Goal: Transaction & Acquisition: Purchase product/service

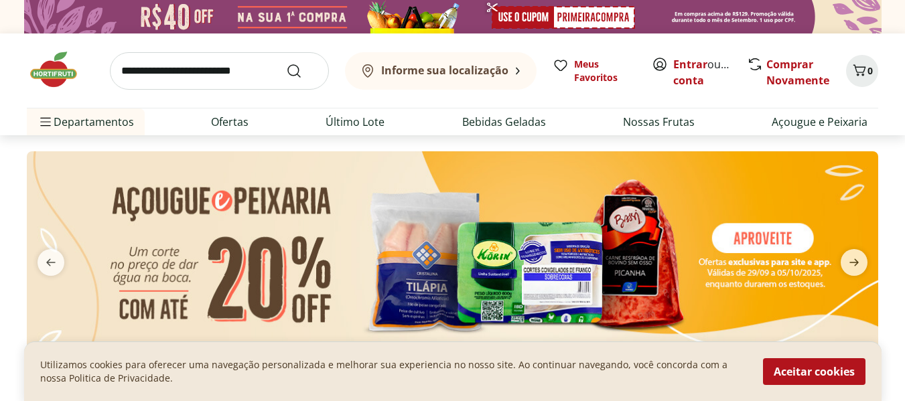
click at [244, 64] on input "search" at bounding box center [219, 70] width 219 height 37
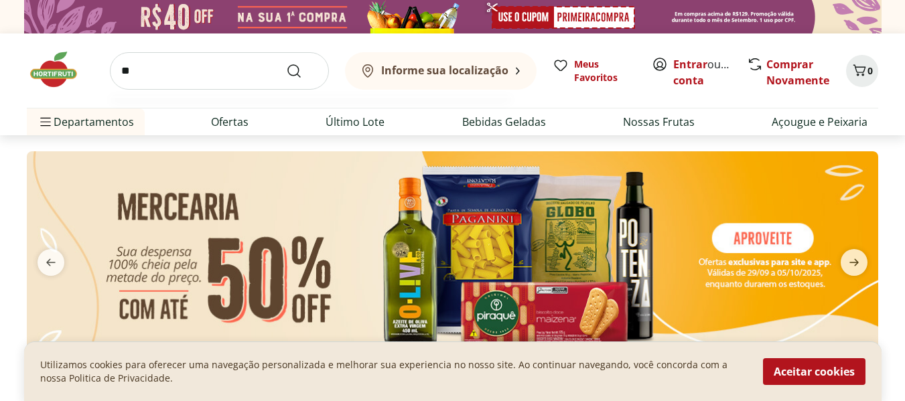
type input "*"
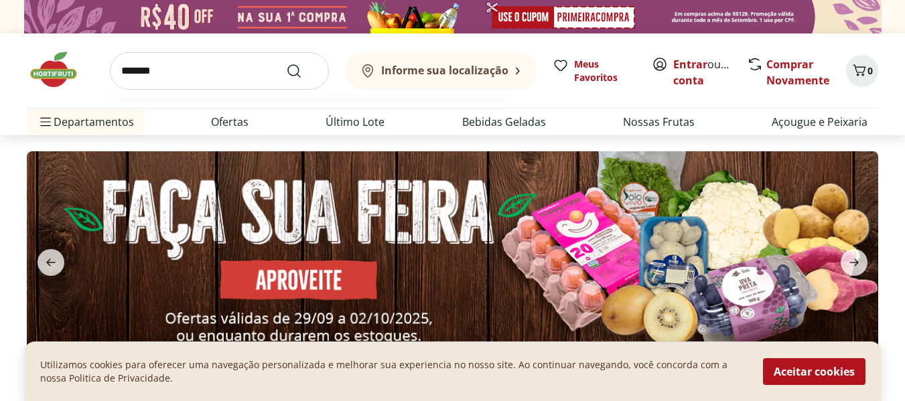
type input "*******"
click at [286, 63] on button "Submit Search" at bounding box center [302, 71] width 32 height 16
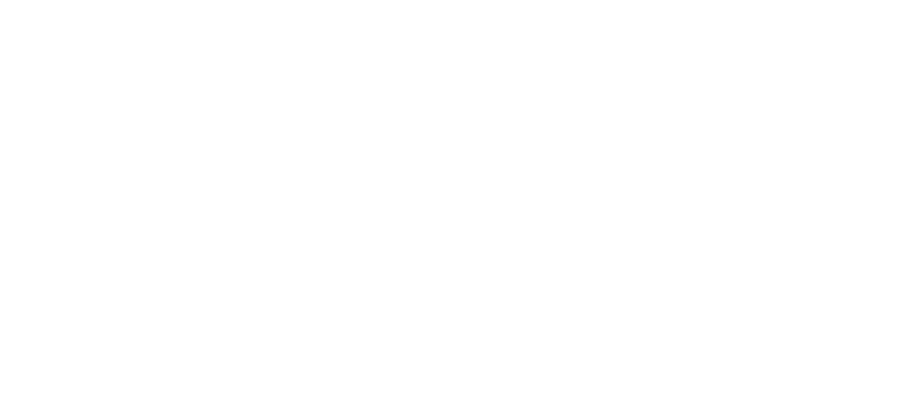
select select "**********"
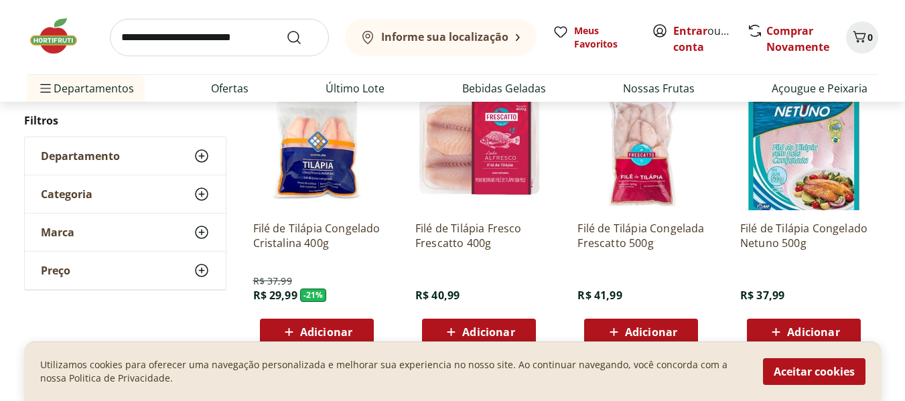
scroll to position [268, 0]
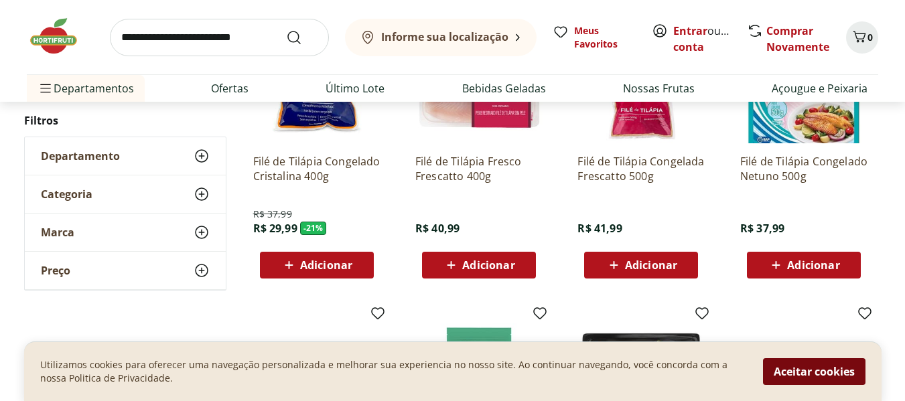
click at [781, 376] on button "Aceitar cookies" at bounding box center [814, 371] width 102 height 27
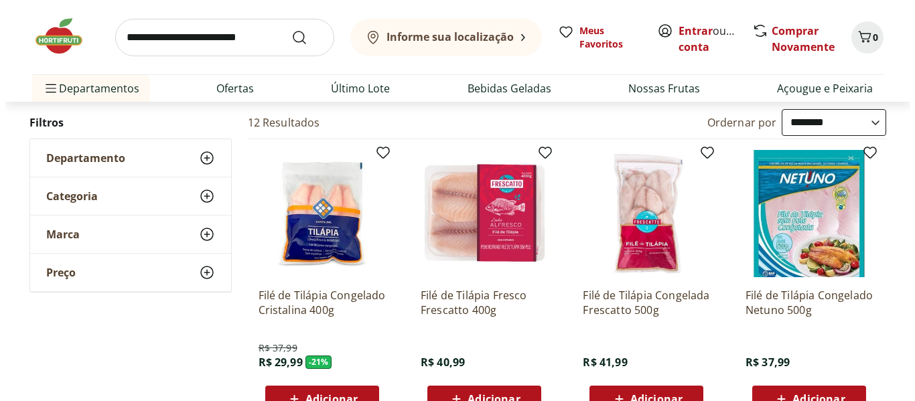
scroll to position [201, 0]
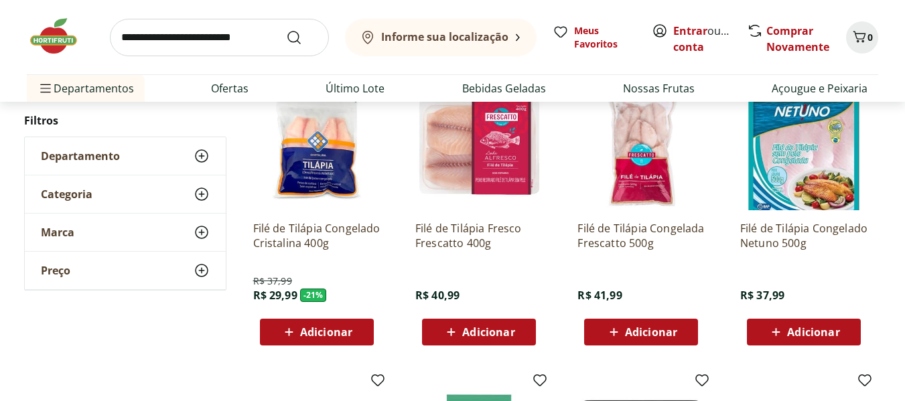
click at [487, 327] on span "Adicionar" at bounding box center [488, 332] width 52 height 11
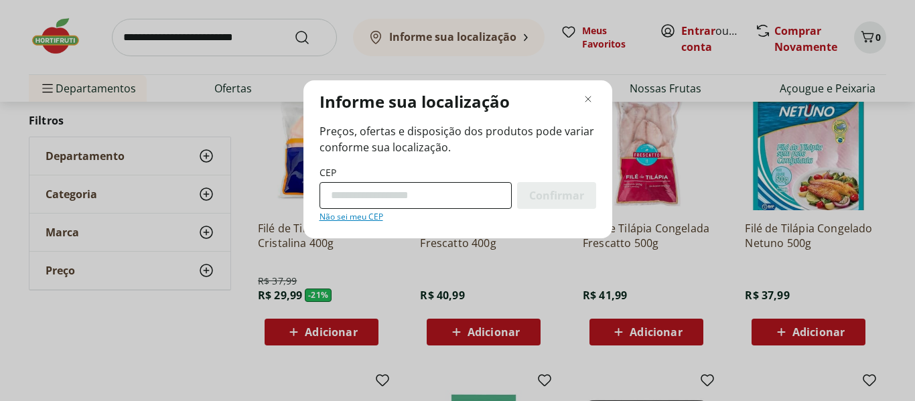
type input "*********"
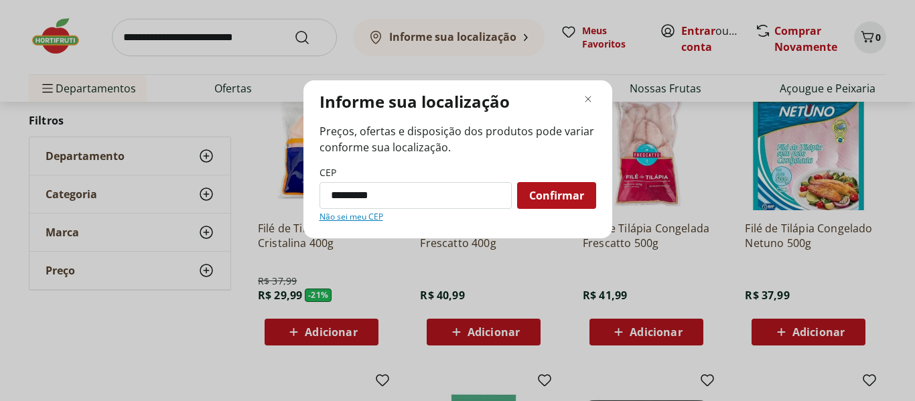
drag, startPoint x: 530, startPoint y: 183, endPoint x: 536, endPoint y: 184, distance: 6.8
click at [530, 183] on div "Confirmar" at bounding box center [556, 195] width 79 height 27
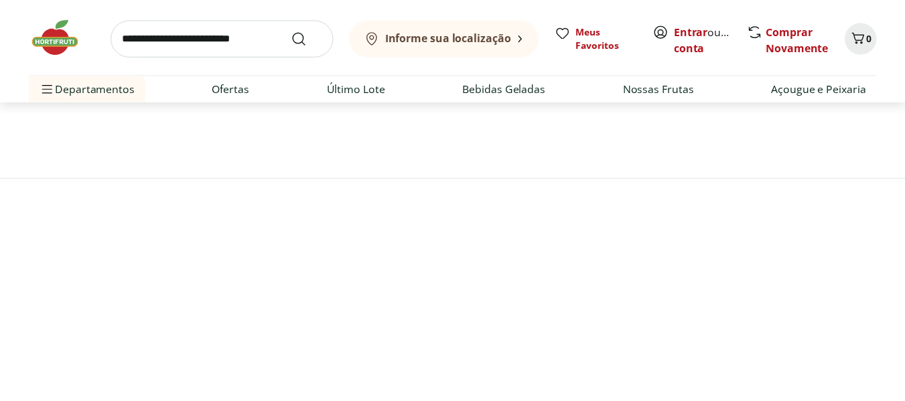
scroll to position [66, 0]
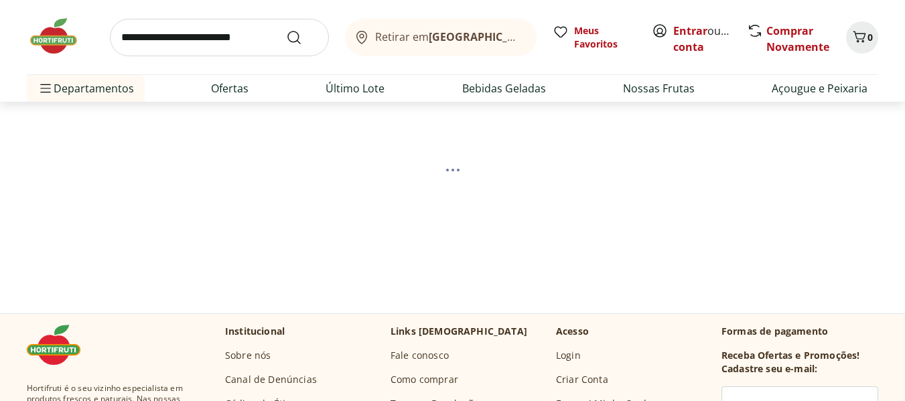
select select "**********"
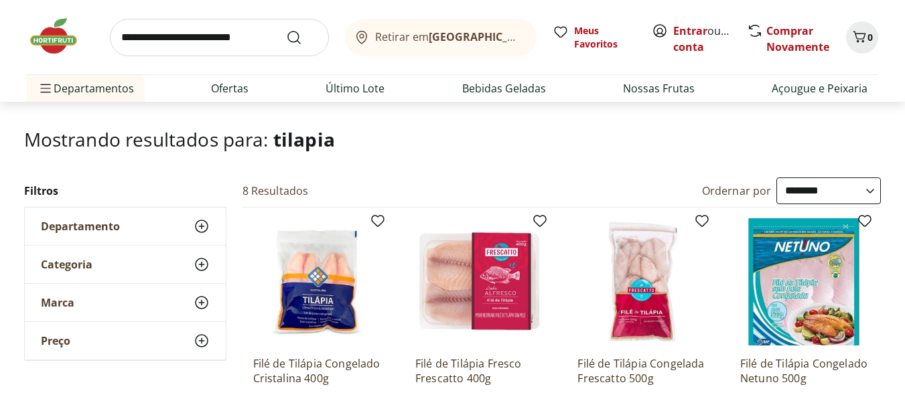
scroll to position [133, 0]
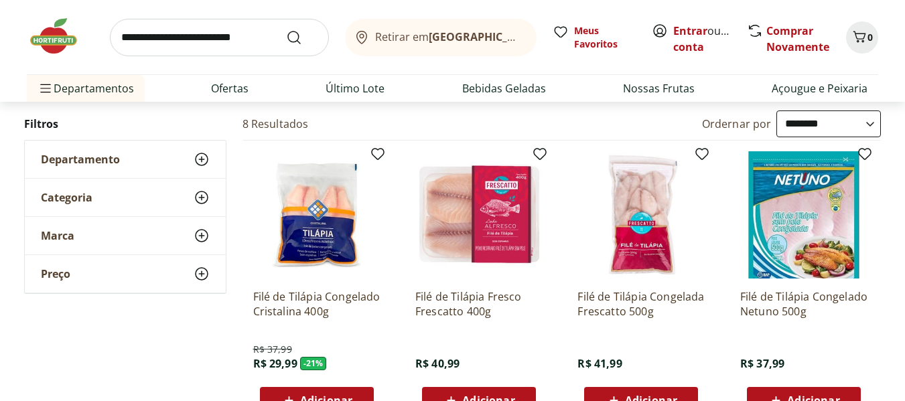
click at [502, 209] on img at bounding box center [478, 214] width 127 height 127
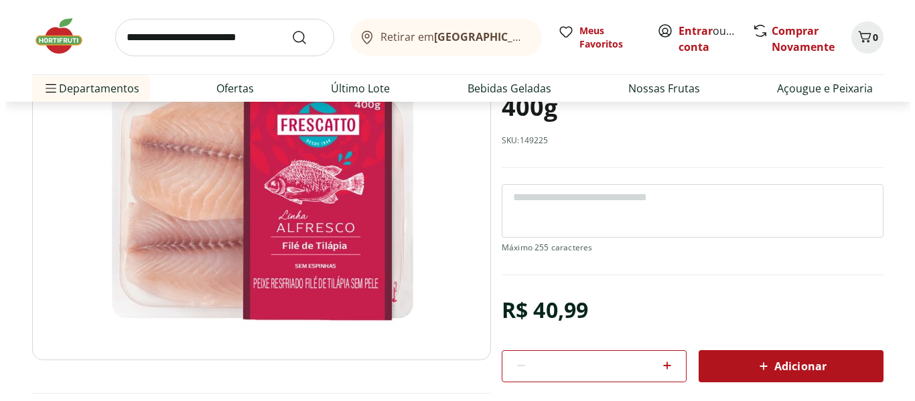
scroll to position [335, 0]
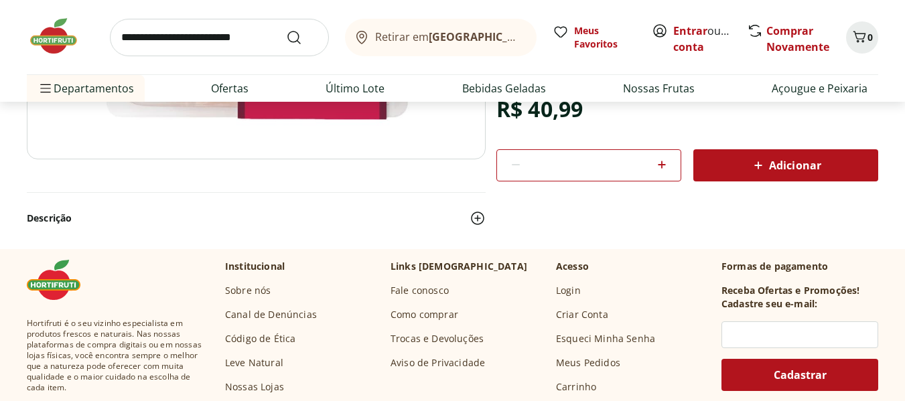
click at [664, 173] on span at bounding box center [662, 165] width 16 height 17
type input "*"
click at [736, 163] on div "Adicionar" at bounding box center [785, 165] width 163 height 24
click at [740, 173] on div "Adicionar" at bounding box center [785, 165] width 163 height 24
click at [879, 31] on div "Retirar em Rio de Janeiro/RJ Meus Favoritos Entrar ou Criar conta Comprar Novam…" at bounding box center [452, 51] width 905 height 102
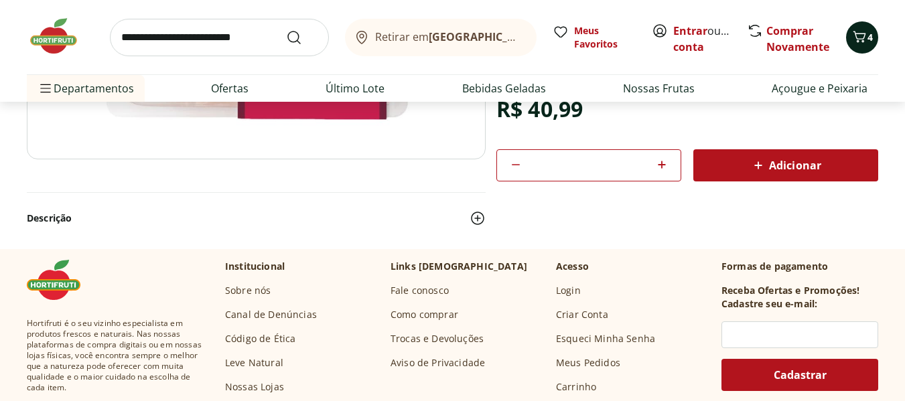
click at [871, 35] on span "4" at bounding box center [869, 37] width 5 height 13
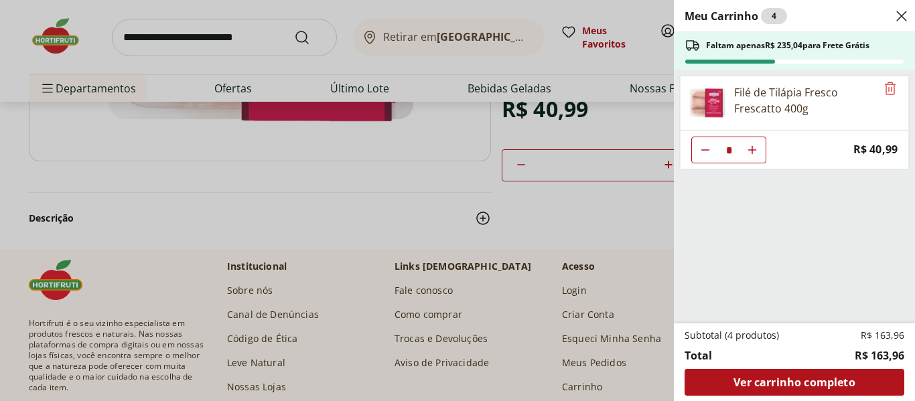
click at [713, 139] on button "Diminuir Quantidade" at bounding box center [705, 150] width 27 height 27
click at [712, 139] on button "Diminuir Quantidade" at bounding box center [705, 150] width 27 height 27
type input "*"
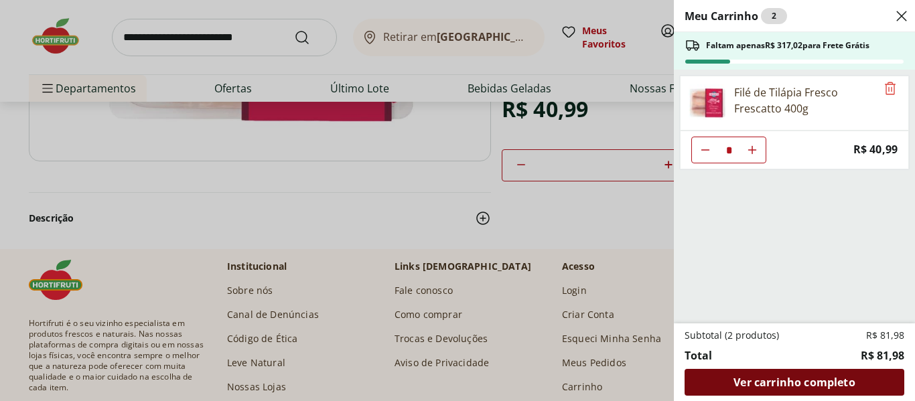
click at [798, 377] on span "Ver carrinho completo" at bounding box center [793, 382] width 121 height 11
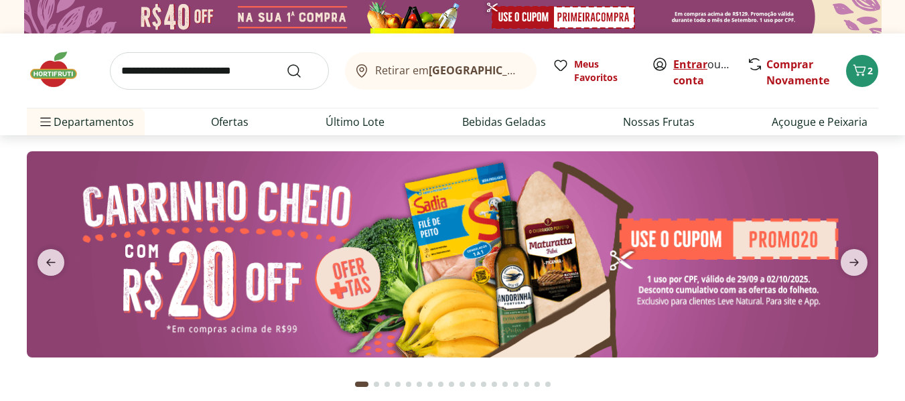
click at [682, 64] on link "Entrar" at bounding box center [690, 64] width 34 height 15
click at [604, 23] on img at bounding box center [452, 16] width 857 height 33
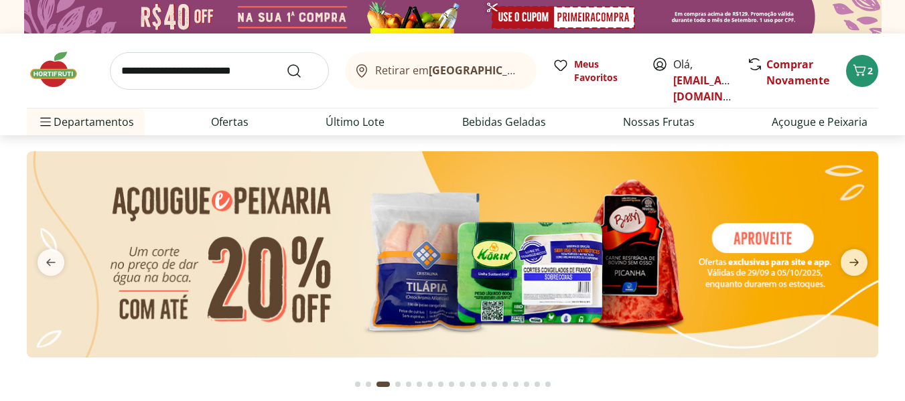
click at [768, 25] on img at bounding box center [452, 16] width 857 height 33
click at [764, 27] on img at bounding box center [452, 16] width 857 height 33
click at [855, 73] on icon "Carrinho" at bounding box center [859, 70] width 16 height 16
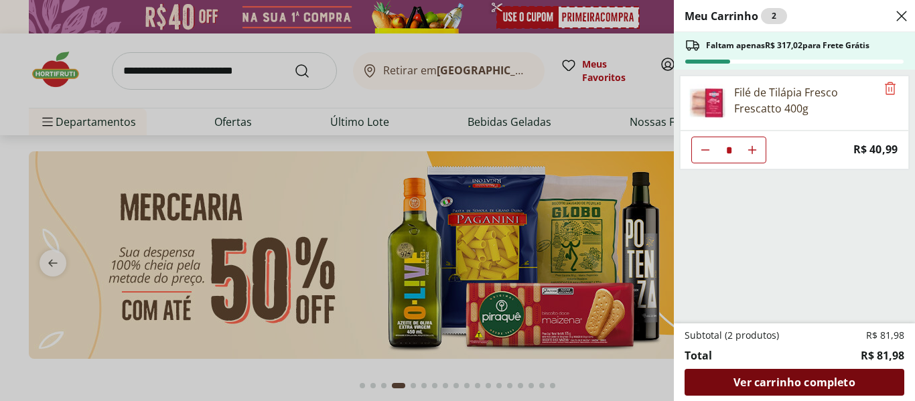
click at [773, 386] on span "Ver carrinho completo" at bounding box center [793, 382] width 121 height 11
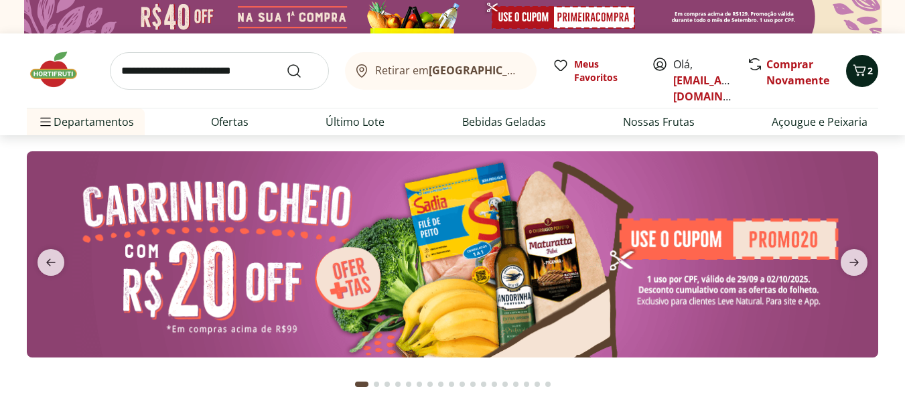
click at [861, 67] on icon "Carrinho" at bounding box center [859, 69] width 13 height 11
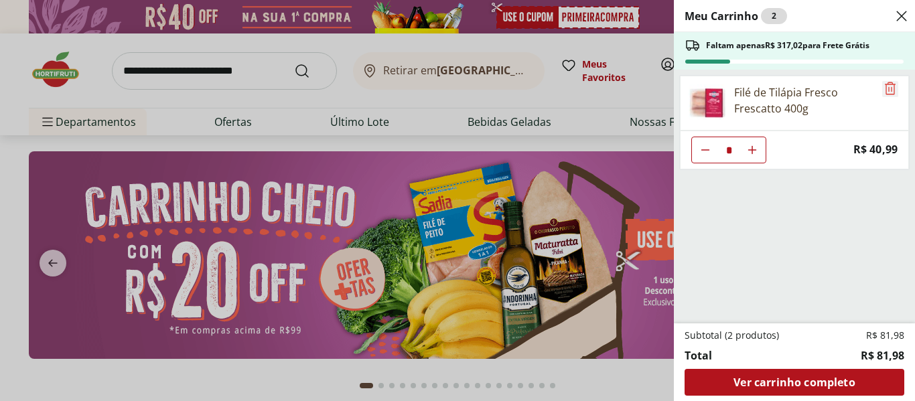
click at [882, 87] on icon "Remove" at bounding box center [890, 88] width 16 height 16
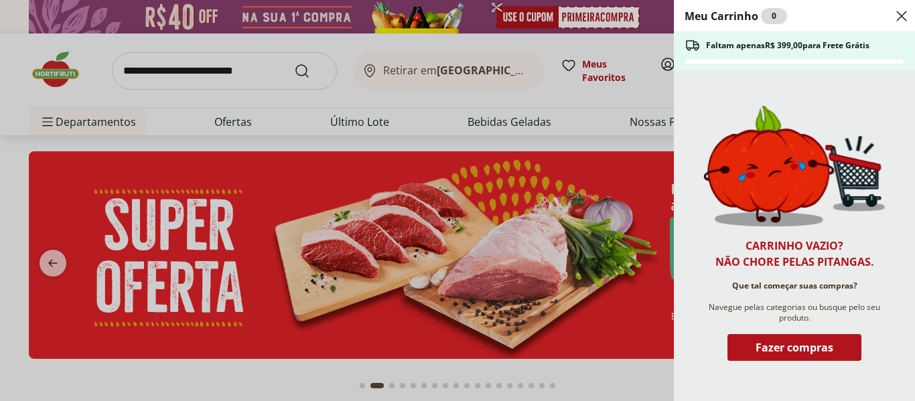
click at [902, 16] on use "Close" at bounding box center [901, 16] width 16 height 16
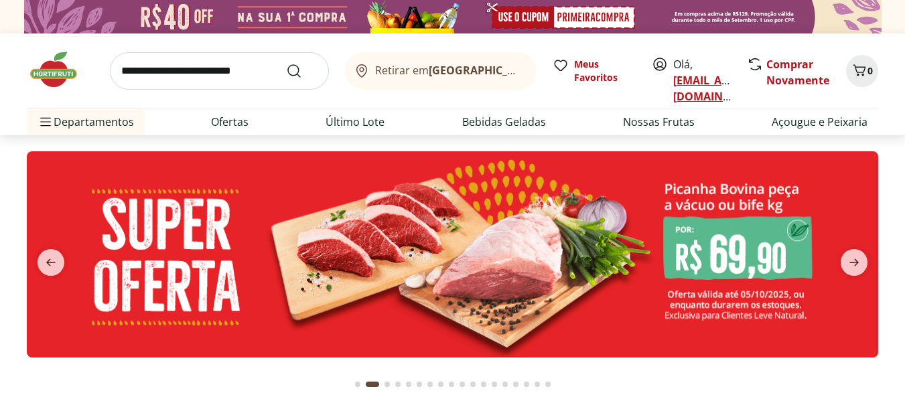
click at [689, 83] on link "ddguigues@gmail.com" at bounding box center [719, 88] width 93 height 31
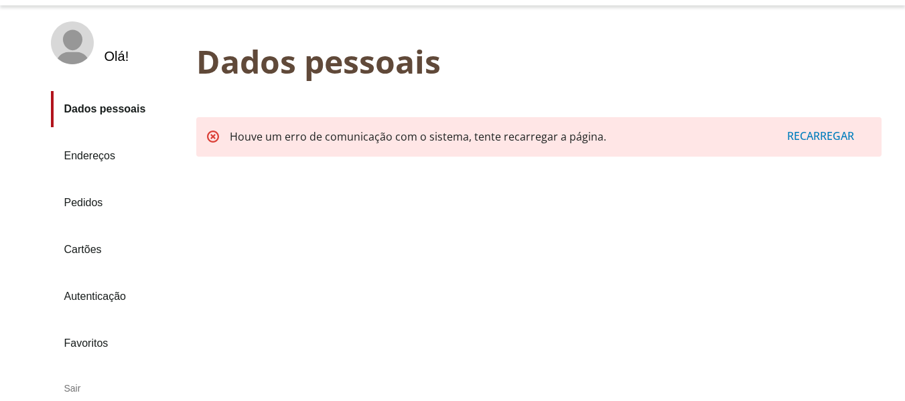
scroll to position [167, 0]
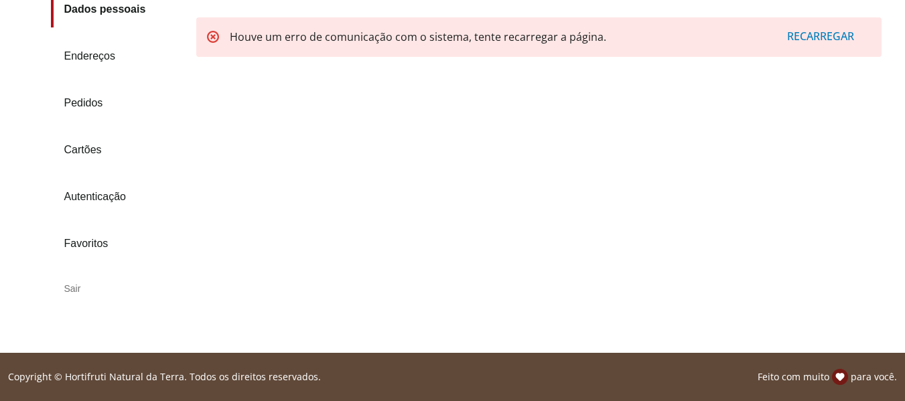
click at [69, 287] on div "Sair" at bounding box center [118, 289] width 135 height 32
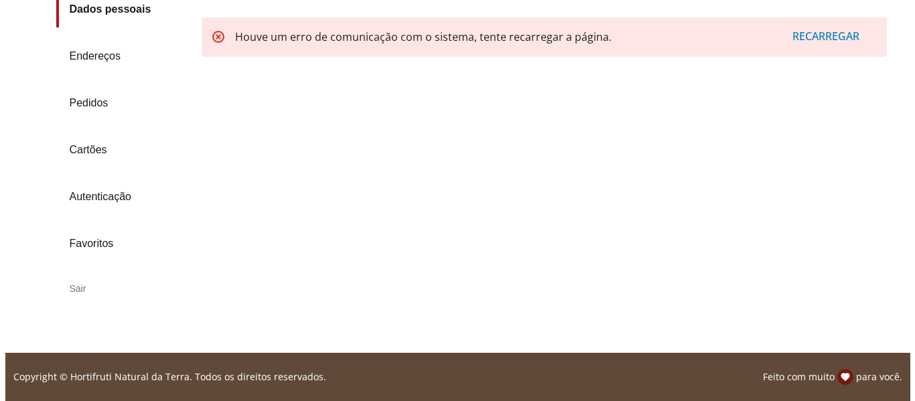
scroll to position [0, 0]
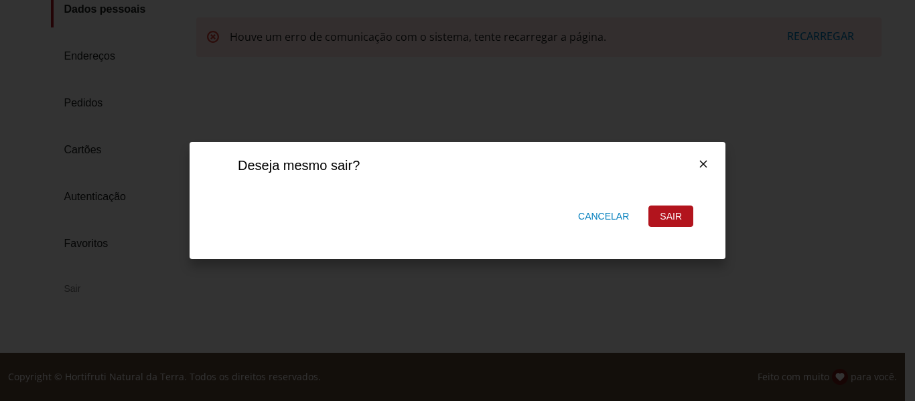
click at [676, 213] on div "Sair" at bounding box center [671, 216] width 44 height 20
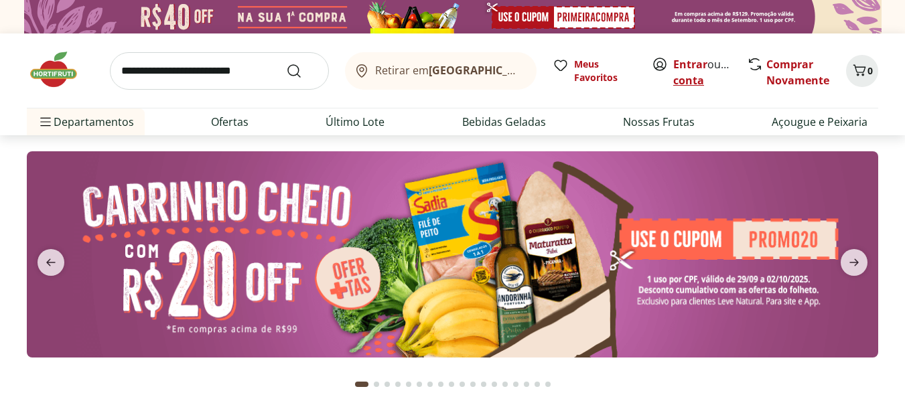
click at [699, 82] on link "Criar conta" at bounding box center [710, 72] width 74 height 31
click at [696, 80] on link "Criar conta" at bounding box center [710, 72] width 74 height 31
click at [698, 84] on link "Criar conta" at bounding box center [710, 72] width 74 height 31
click at [699, 80] on link "Criar conta" at bounding box center [710, 72] width 74 height 31
click at [690, 62] on link "Entrar" at bounding box center [690, 64] width 34 height 15
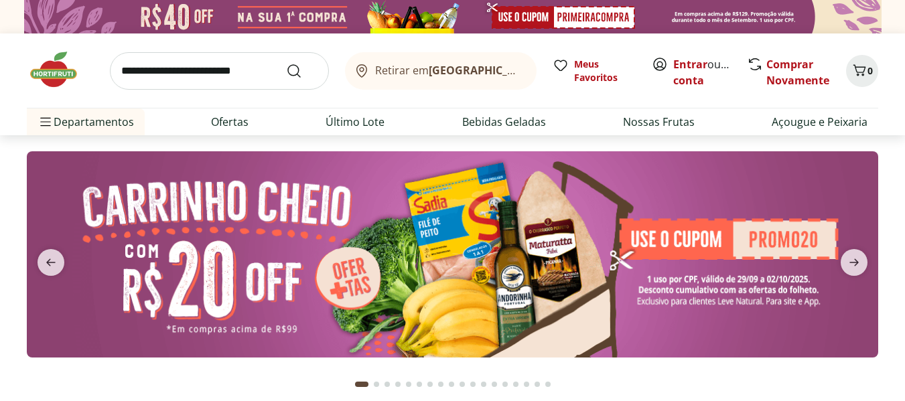
click at [56, 76] on img at bounding box center [60, 70] width 67 height 40
